Goal: Information Seeking & Learning: Learn about a topic

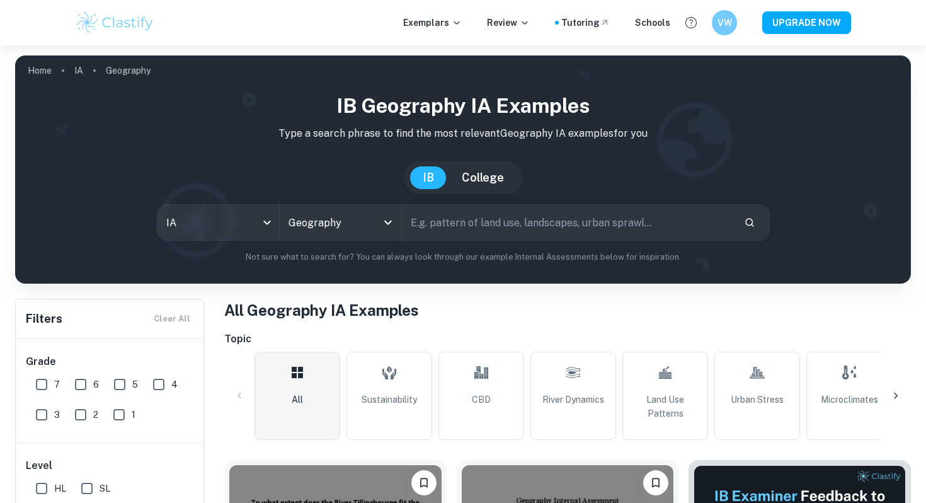
checkbox input "true"
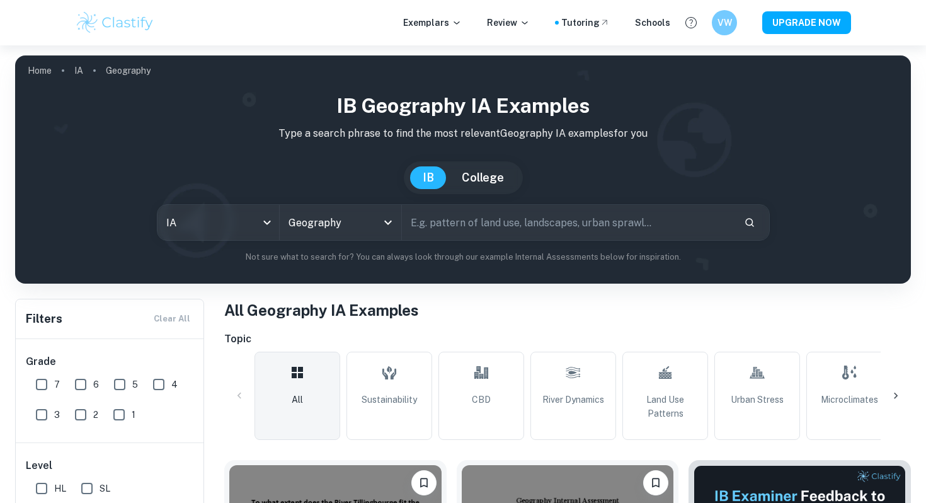
scroll to position [256, 0]
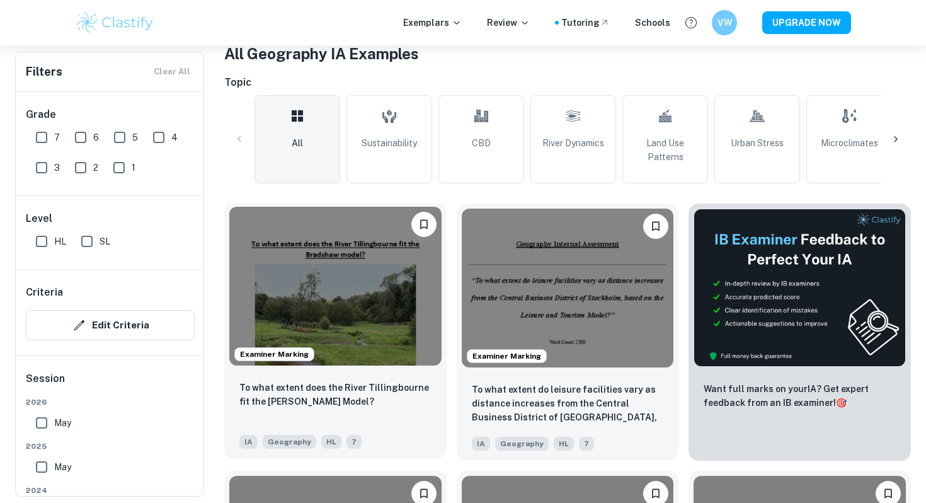
click at [313, 279] on img at bounding box center [335, 286] width 212 height 159
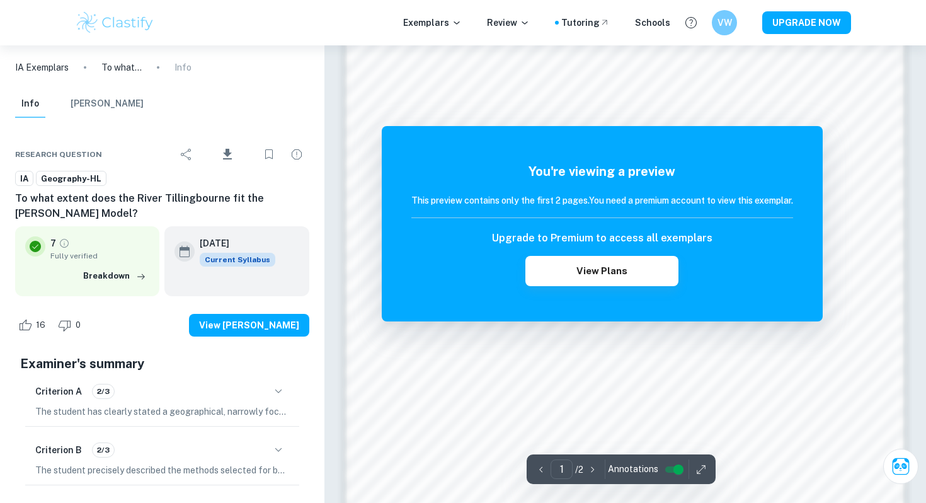
scroll to position [1130, 0]
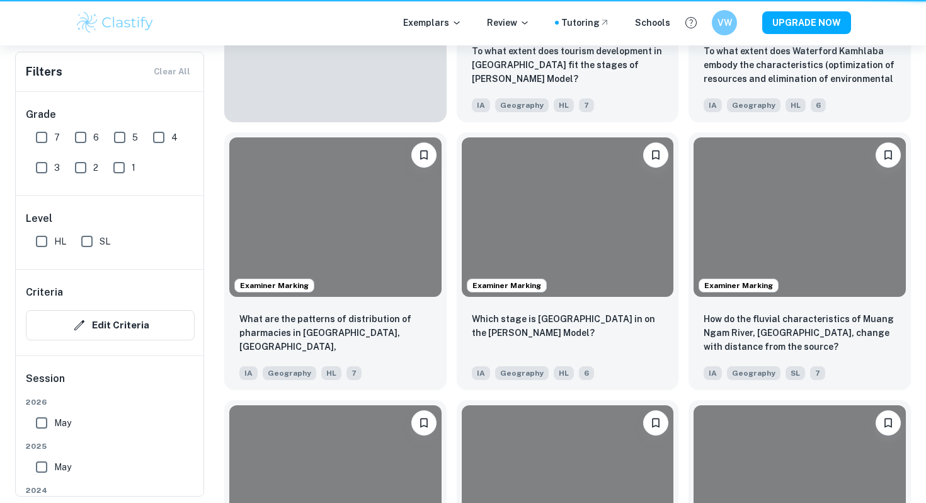
scroll to position [256, 0]
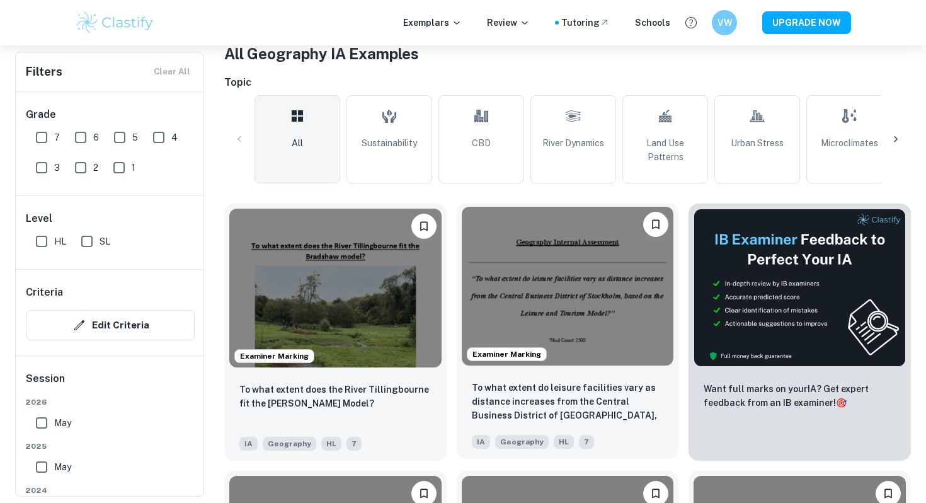
click at [600, 297] on img at bounding box center [568, 286] width 212 height 159
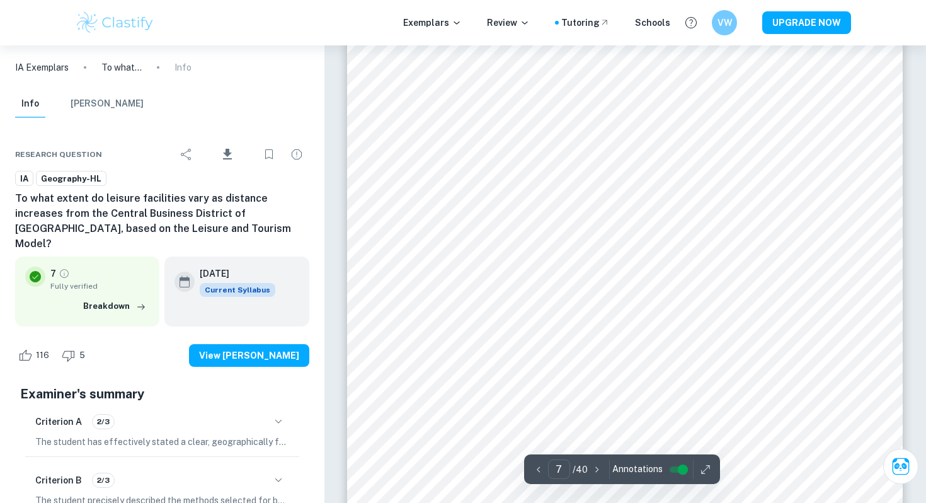
scroll to position [5223, 0]
type input "8"
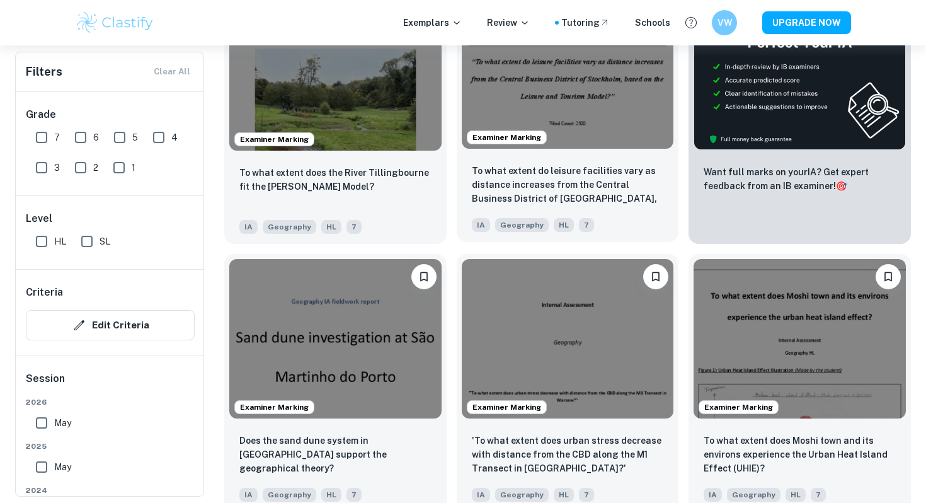
scroll to position [720, 0]
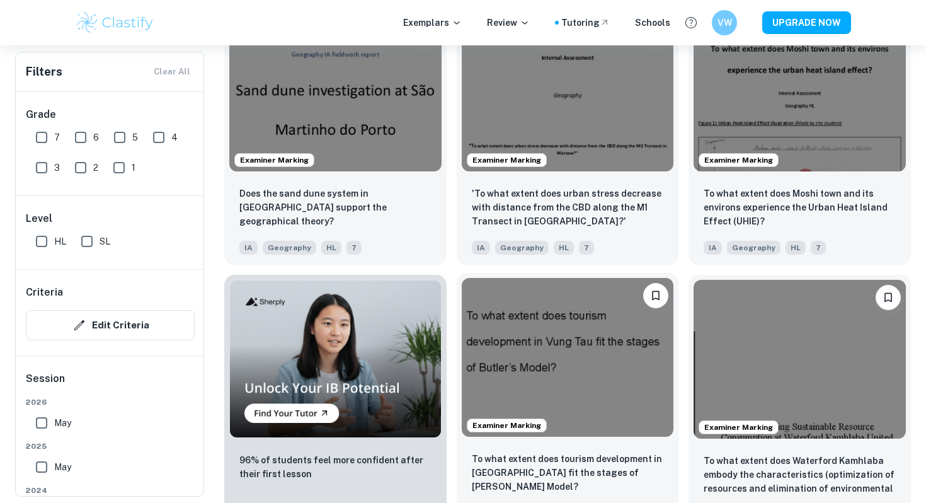
click at [530, 344] on img at bounding box center [568, 357] width 212 height 159
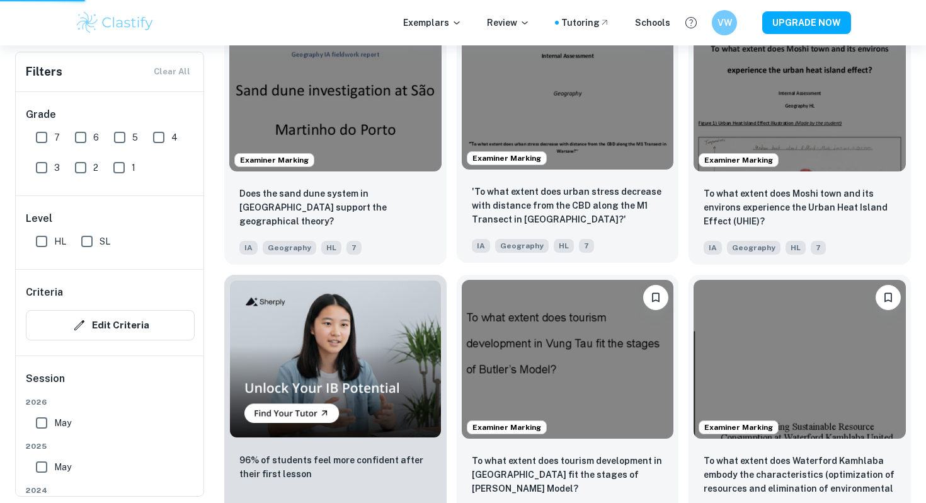
click at [559, 203] on p "'To what extent does urban stress decrease with distance from the CBD along the…" at bounding box center [568, 206] width 192 height 42
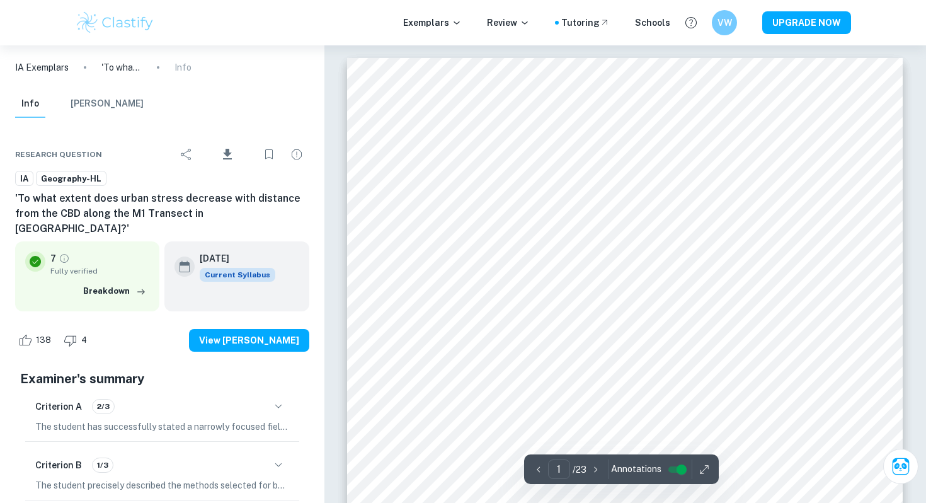
scroll to position [609, 0]
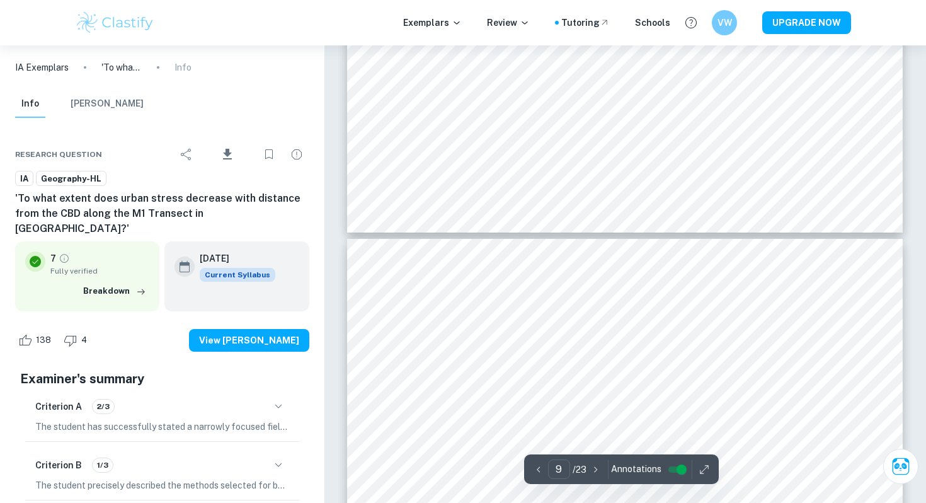
type input "10"
